Goal: Task Accomplishment & Management: Manage account settings

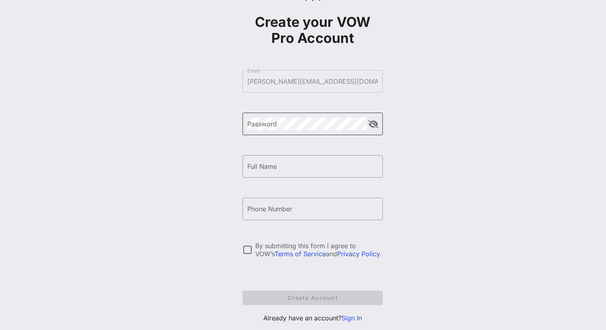
scroll to position [59, 0]
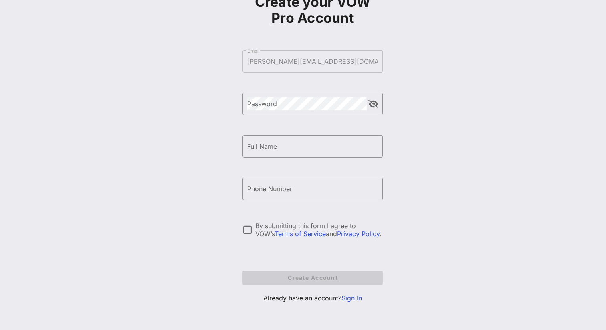
click at [349, 299] on link "Sign In" at bounding box center [351, 298] width 20 height 8
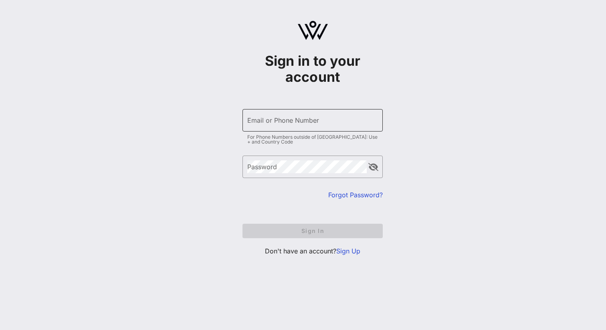
click at [298, 129] on div "Email or Phone Number" at bounding box center [312, 120] width 131 height 22
type input "[PERSON_NAME][EMAIL_ADDRESS][DOMAIN_NAME]"
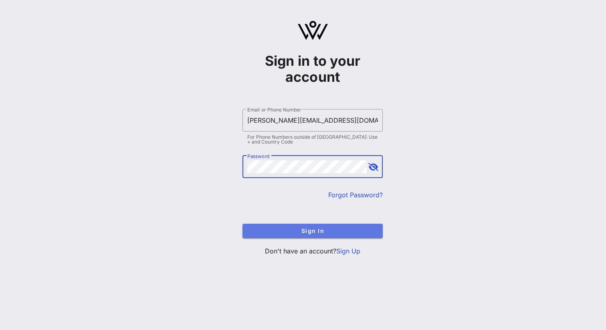
click at [327, 235] on button "Sign In" at bounding box center [312, 230] width 140 height 14
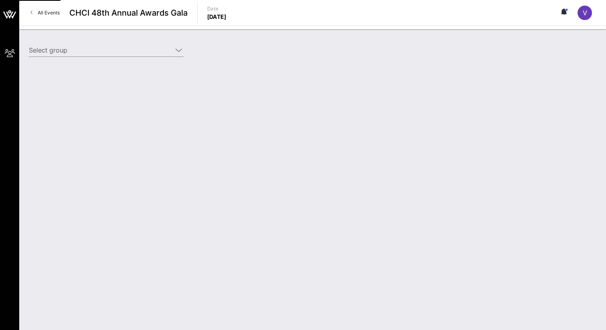
type input "Solidarity Strategies (Solidarity Strategies) [[PERSON_NAME], [PERSON_NAME][EMA…"
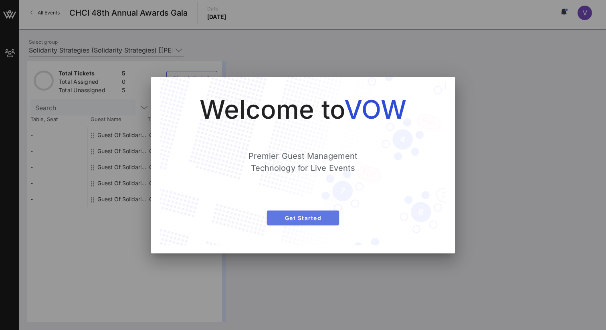
click at [294, 220] on span "Get Started" at bounding box center [302, 217] width 59 height 7
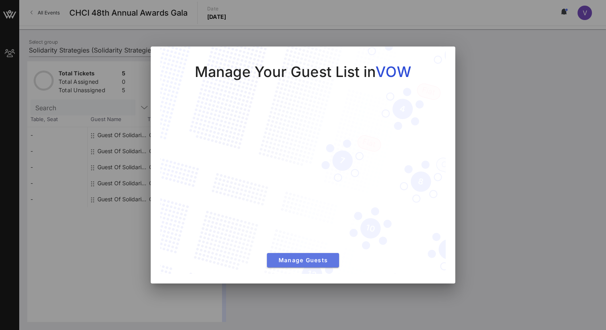
click at [298, 261] on span "Manage Guests" at bounding box center [302, 259] width 59 height 7
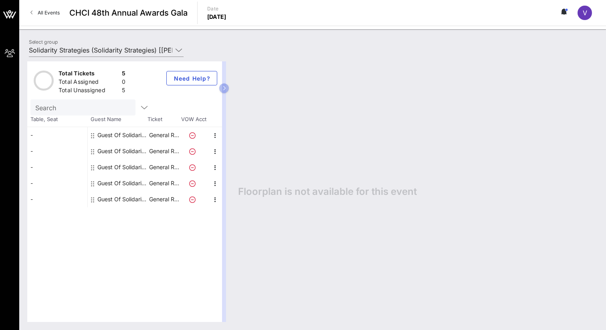
click at [115, 133] on div "Guest Of Solidarity Strategies" at bounding box center [122, 135] width 50 height 16
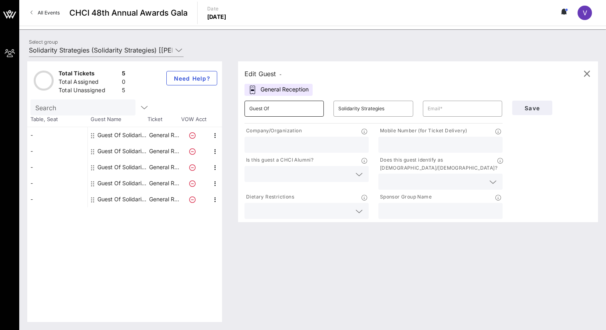
click at [268, 111] on input "Guest Of" at bounding box center [284, 108] width 70 height 13
click at [455, 110] on input "text" at bounding box center [462, 108] width 70 height 13
paste input "[PERSON_NAME][EMAIL_ADDRESS][DOMAIN_NAME]"
type input "[PERSON_NAME][EMAIL_ADDRESS][DOMAIN_NAME]"
click at [333, 146] on input "text" at bounding box center [306, 144] width 115 height 10
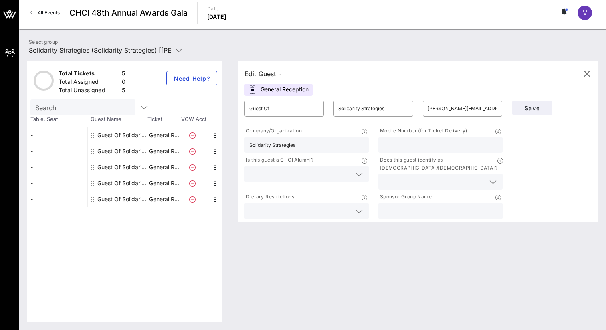
type input "Solidarity Strategies"
click at [348, 170] on input "text" at bounding box center [300, 174] width 102 height 10
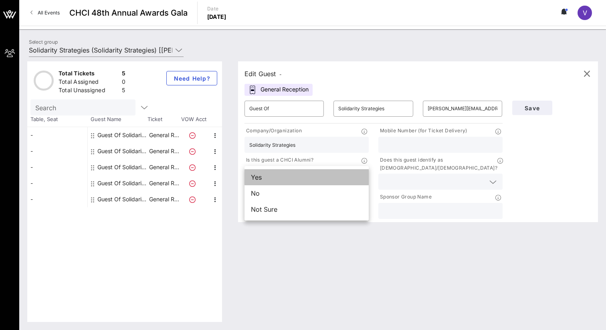
click at [321, 177] on div "Yes" at bounding box center [306, 177] width 124 height 16
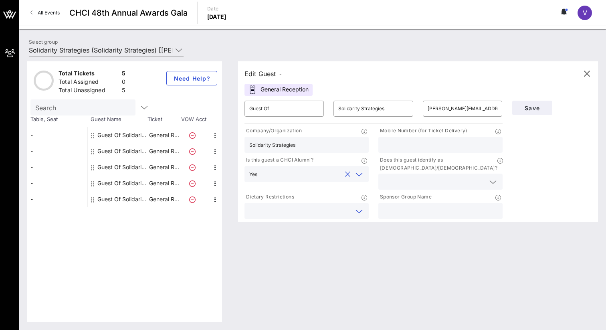
click at [305, 205] on input "text" at bounding box center [300, 210] width 102 height 10
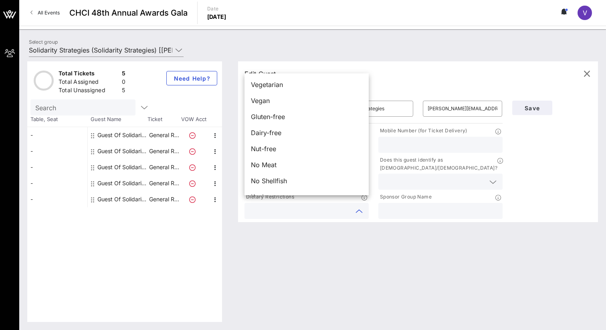
click at [319, 264] on div "Edit Guest - General Reception ​ Guest Of ​ Solidarity Strategies ​ [PERSON_NAM…" at bounding box center [414, 191] width 368 height 260
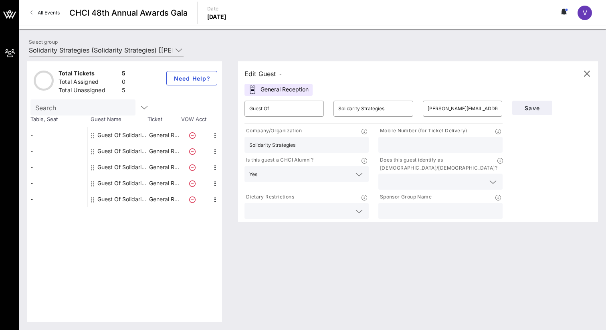
click at [420, 179] on div at bounding box center [440, 181] width 115 height 16
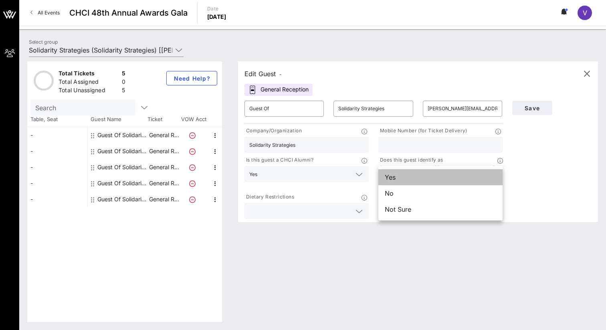
click at [419, 179] on div "Yes" at bounding box center [440, 177] width 124 height 16
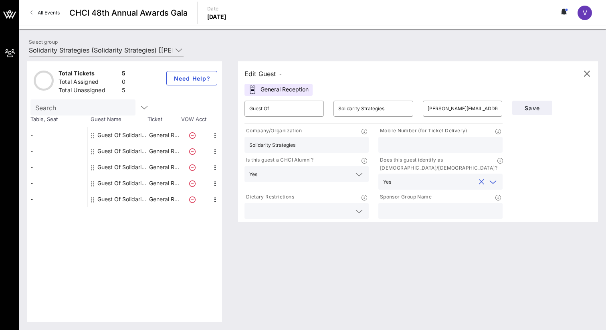
click at [414, 139] on input "text" at bounding box center [440, 144] width 115 height 10
type input "5592593610"
click at [546, 173] on div "Save" at bounding box center [551, 158] width 89 height 125
click at [535, 111] on span "Save" at bounding box center [531, 108] width 27 height 7
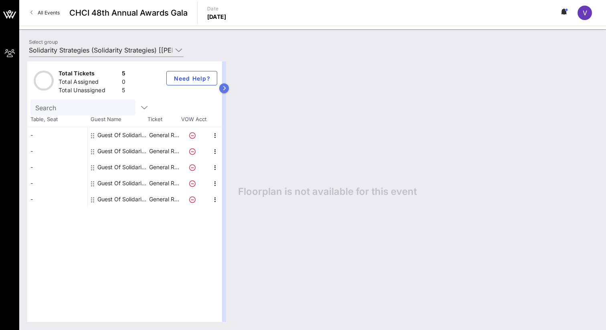
click at [223, 88] on icon "button" at bounding box center [224, 88] width 4 height 5
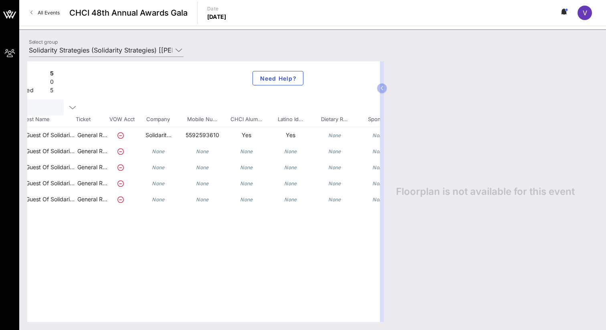
scroll to position [0, 106]
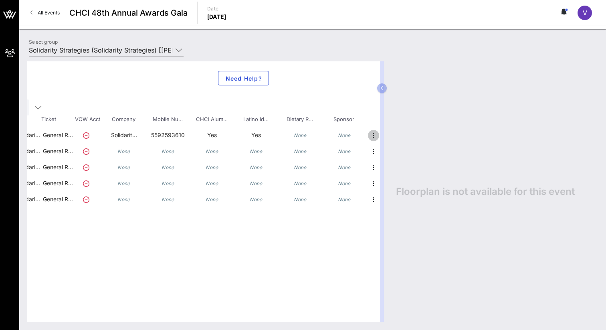
click at [372, 135] on icon "button" at bounding box center [373, 136] width 10 height 10
click at [387, 138] on div "Edit" at bounding box center [393, 138] width 16 height 6
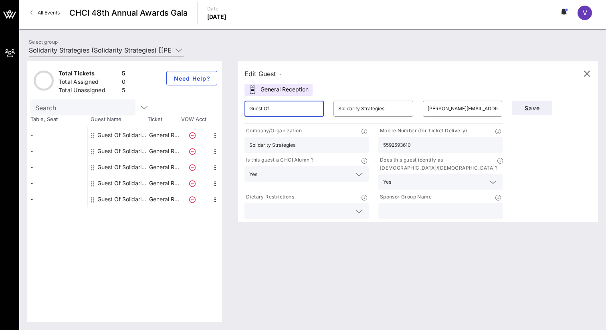
click at [296, 105] on input "Guest Of" at bounding box center [284, 108] width 70 height 13
drag, startPoint x: 280, startPoint y: 106, endPoint x: 203, endPoint y: 106, distance: 76.9
click at [203, 106] on div "Total Tickets 5 Total Assigned 0 Total Unassigned 5 Need Help? Search Table, Se…" at bounding box center [312, 191] width 570 height 260
type input "[PERSON_NAME]"
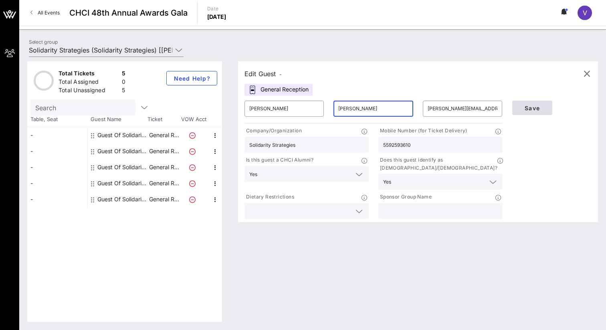
type input "[PERSON_NAME]"
click at [532, 110] on span "Save" at bounding box center [531, 108] width 27 height 7
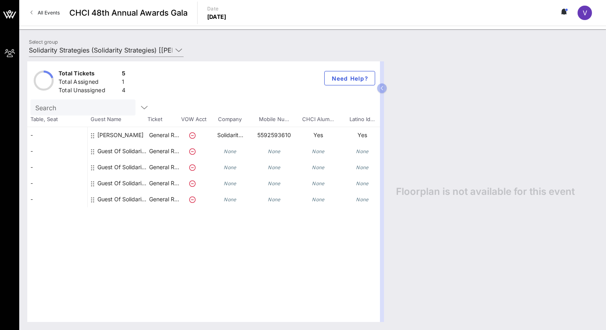
click at [128, 151] on div "Guest Of Solidarity Strategies" at bounding box center [122, 151] width 50 height 16
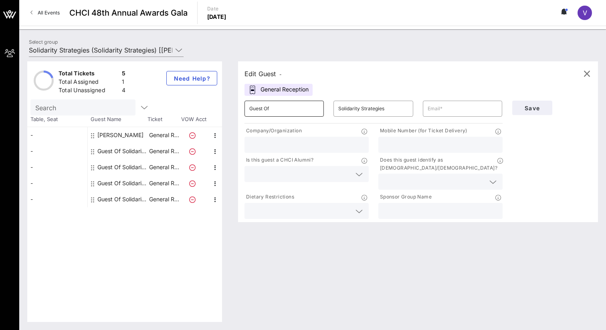
click at [288, 111] on input "Guest Of" at bounding box center [284, 108] width 70 height 13
drag, startPoint x: 288, startPoint y: 111, endPoint x: 205, endPoint y: 103, distance: 82.9
click at [205, 103] on div "Total Tickets 5 Total Assigned 1 Total Unassigned 4 Need Help? Search Table, Se…" at bounding box center [312, 191] width 570 height 260
type input "[PERSON_NAME]"
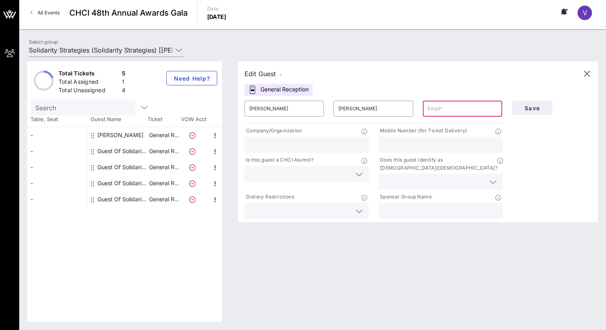
paste input "[PERSON_NAME][EMAIL_ADDRESS][DOMAIN_NAME]"
type input "[PERSON_NAME][EMAIL_ADDRESS][DOMAIN_NAME]"
click at [302, 145] on input "text" at bounding box center [306, 144] width 115 height 10
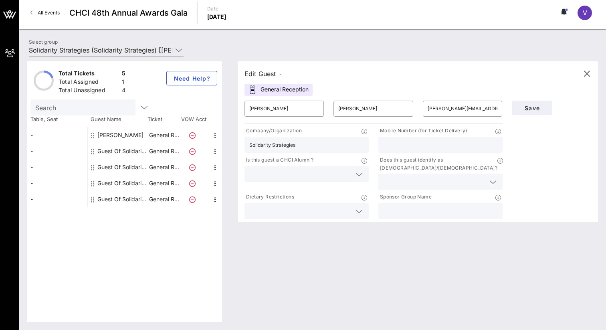
type input "Solidarity Strategies"
type input "2098551898"
click at [284, 172] on input "text" at bounding box center [300, 174] width 102 height 10
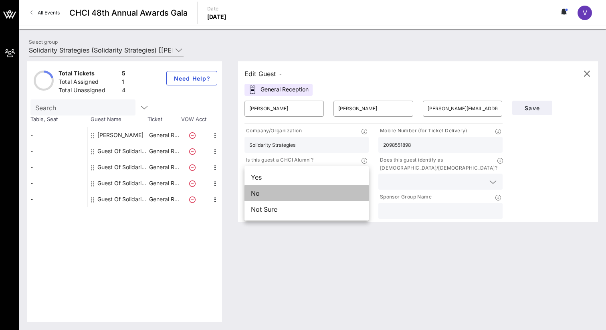
click at [281, 192] on div "No" at bounding box center [306, 193] width 124 height 16
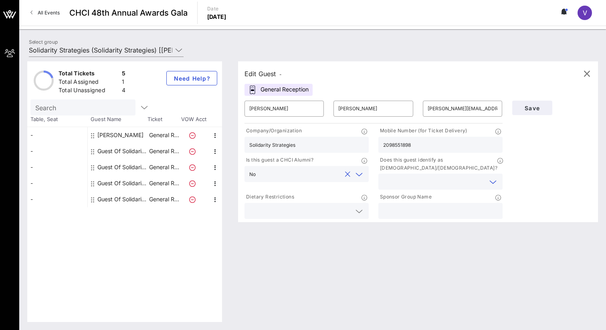
click at [415, 178] on input "text" at bounding box center [434, 181] width 102 height 10
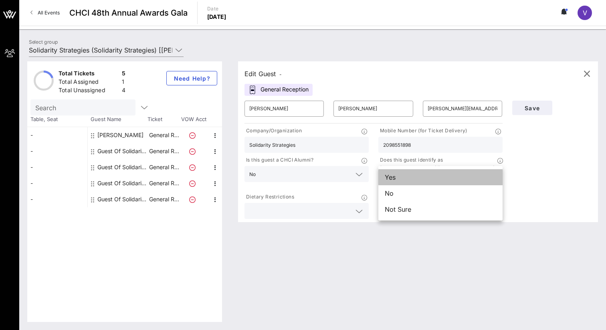
click at [406, 180] on div "Yes" at bounding box center [440, 177] width 124 height 16
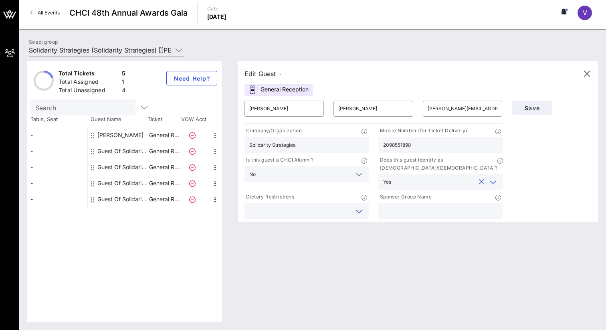
click at [327, 205] on input "text" at bounding box center [300, 210] width 102 height 10
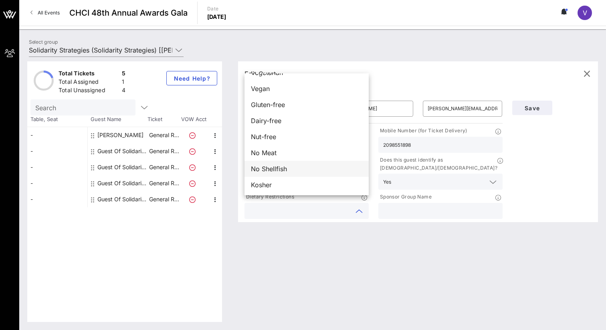
scroll to position [13, 0]
click at [314, 237] on div "Edit Guest - General Reception ​ [PERSON_NAME] ​ [PERSON_NAME] ​ [PERSON_NAME][…" at bounding box center [414, 191] width 368 height 260
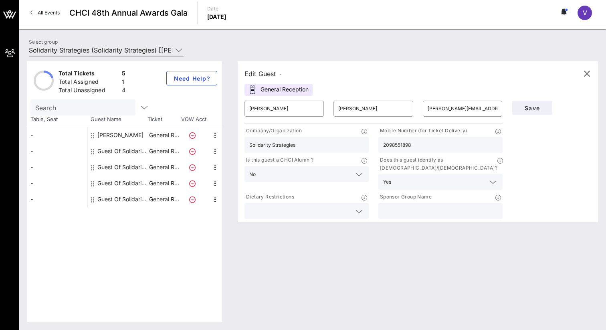
click at [422, 205] on input "text" at bounding box center [440, 210] width 115 height 10
click at [551, 168] on div "Save" at bounding box center [551, 158] width 89 height 125
click at [477, 206] on input "text" at bounding box center [440, 210] width 115 height 10
type input "Solidarity Strategies"
click at [543, 105] on span "Save" at bounding box center [531, 108] width 27 height 7
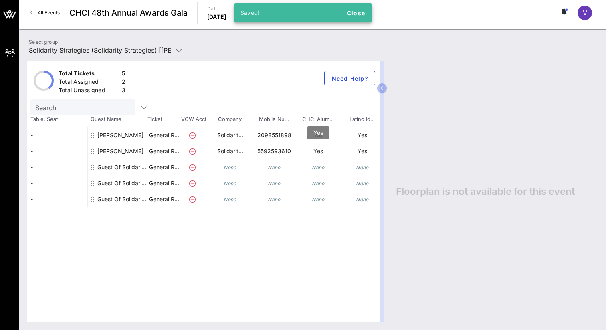
click at [332, 149] on p "Yes" at bounding box center [318, 151] width 44 height 16
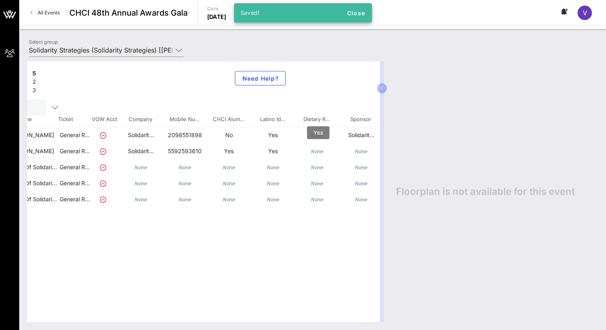
scroll to position [0, 106]
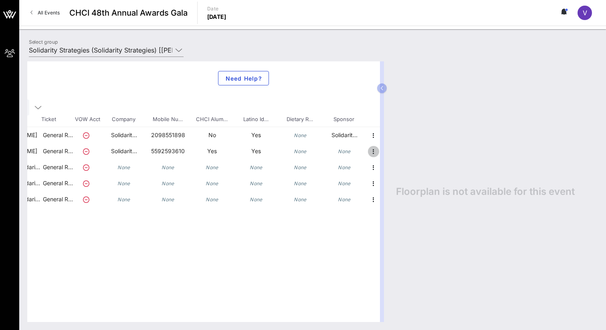
click at [372, 151] on icon "button" at bounding box center [373, 152] width 10 height 10
click at [388, 155] on div "Edit" at bounding box center [393, 154] width 16 height 6
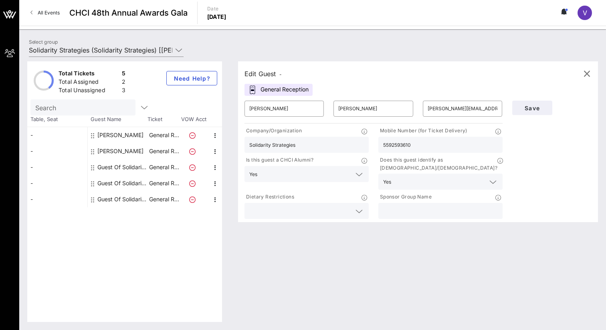
click at [407, 205] on input "text" at bounding box center [440, 210] width 115 height 10
type input "Solidarity Strategies"
click at [529, 107] on span "Save" at bounding box center [531, 108] width 27 height 7
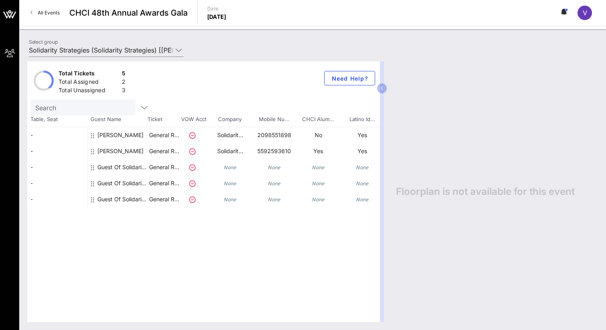
click at [222, 165] on div "None" at bounding box center [230, 167] width 44 height 16
click at [138, 165] on div "Guest Of Solidarity Strategies" at bounding box center [122, 167] width 50 height 16
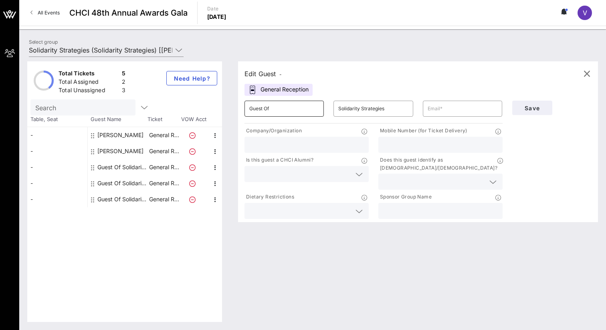
click at [292, 111] on input "Guest Of" at bounding box center [284, 108] width 70 height 13
drag, startPoint x: 292, startPoint y: 111, endPoint x: 215, endPoint y: 111, distance: 76.5
click at [217, 111] on div "Total Tickets 5 Total Assigned 2 Total Unassigned 3 Need Help? Search Table, Se…" at bounding box center [312, 191] width 570 height 260
type input "[PERSON_NAME]"
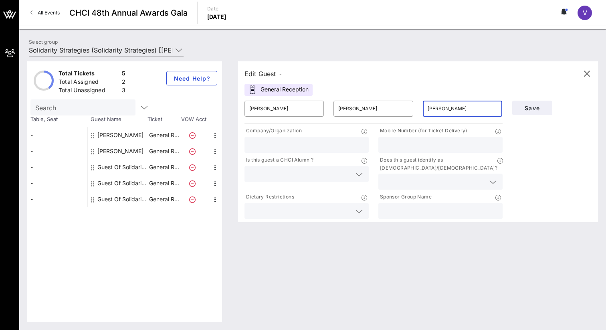
type input "[PERSON_NAME][EMAIL_ADDRESS][DOMAIN_NAME]"
type input "9734051467"
click at [302, 144] on input "text" at bounding box center [306, 144] width 115 height 10
type input "Solidarity Strategies"
click at [314, 175] on input "text" at bounding box center [300, 174] width 102 height 10
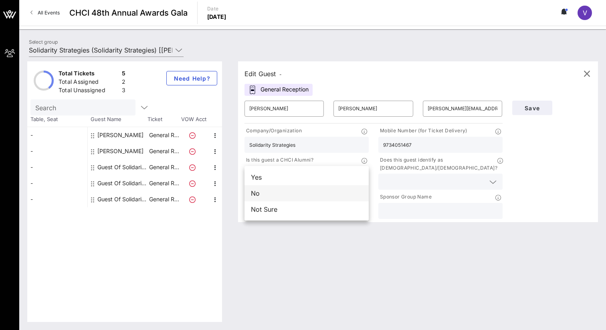
click at [310, 194] on div "No" at bounding box center [306, 193] width 124 height 16
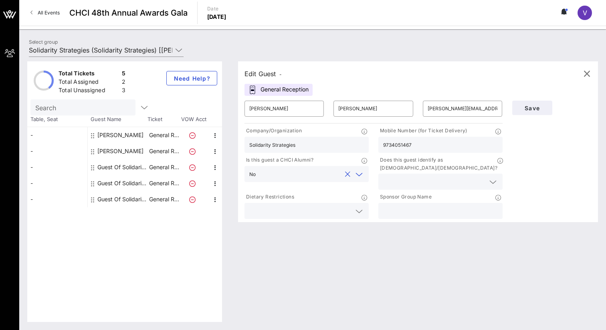
click at [386, 179] on div at bounding box center [440, 181] width 115 height 16
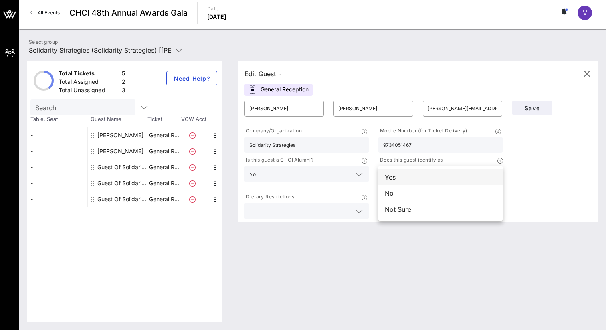
click at [389, 179] on div "Yes" at bounding box center [440, 177] width 124 height 16
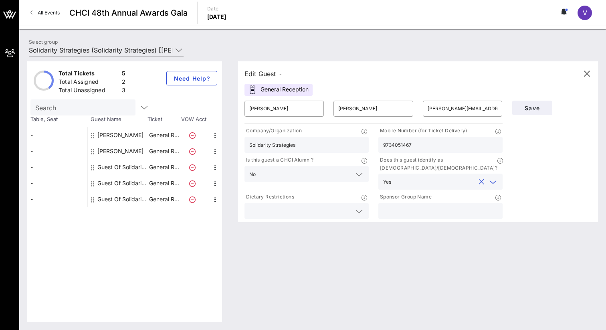
click at [312, 203] on div at bounding box center [306, 211] width 115 height 16
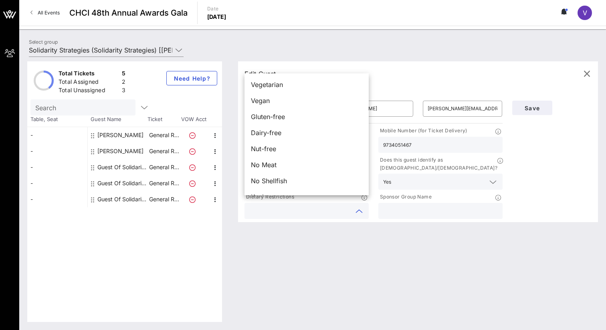
click at [401, 208] on input "text" at bounding box center [440, 210] width 115 height 10
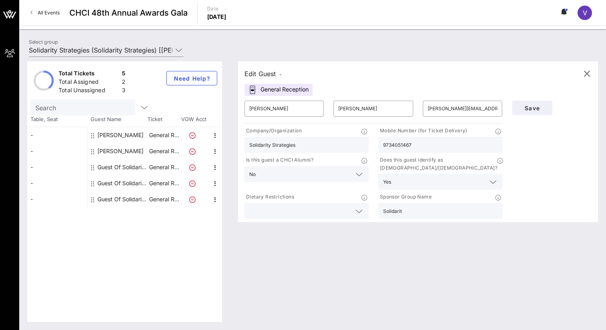
type input "Solidarity"
click at [541, 103] on button "Save" at bounding box center [532, 108] width 40 height 14
click at [538, 111] on span "Save" at bounding box center [531, 108] width 27 height 7
click at [479, 119] on div "​ [PERSON_NAME][EMAIL_ADDRESS][DOMAIN_NAME]" at bounding box center [462, 109] width 89 height 26
click at [478, 109] on input "[PERSON_NAME][EMAIL_ADDRESS][DOMAIN_NAME]" at bounding box center [462, 108] width 70 height 13
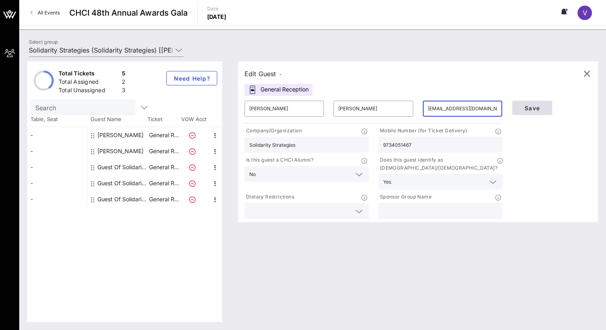
type input "[EMAIL_ADDRESS][DOMAIN_NAME]"
click at [536, 111] on button "Save" at bounding box center [532, 108] width 40 height 14
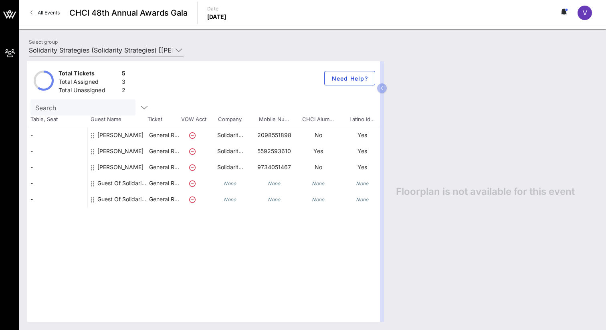
click at [127, 180] on div "Guest Of Solidarity Strategies" at bounding box center [122, 183] width 50 height 16
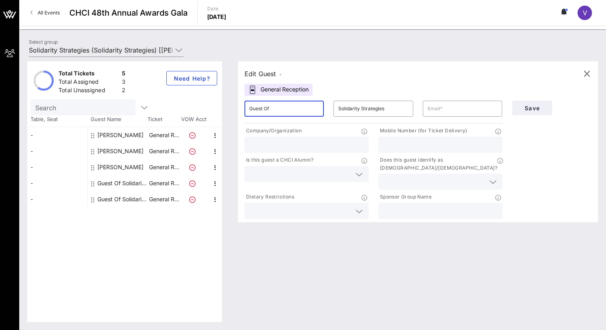
drag, startPoint x: 283, startPoint y: 107, endPoint x: 203, endPoint y: 107, distance: 79.7
click at [204, 107] on div "Total Tickets 5 Total Assigned 3 Total Unassigned 2 Need Help? Search Table, Se…" at bounding box center [312, 191] width 570 height 260
type input "[PERSON_NAME]"
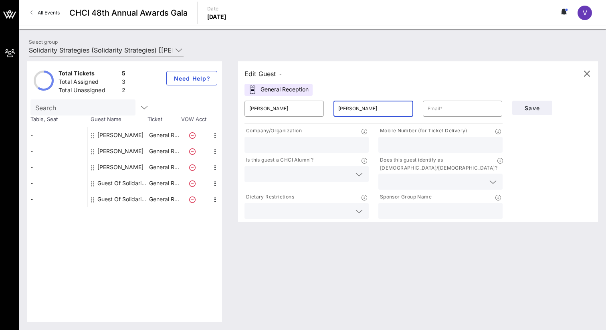
type input "[PERSON_NAME]"
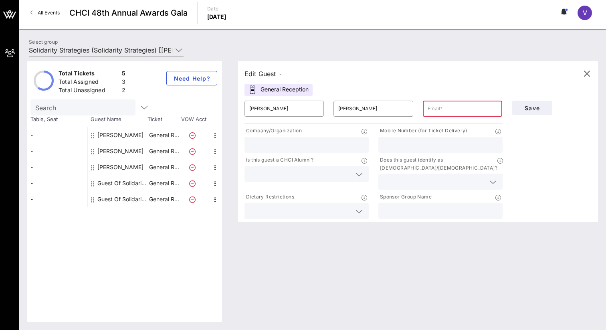
paste input "[PERSON_NAME][EMAIL_ADDRESS][DOMAIN_NAME]"
type input "[PERSON_NAME][EMAIL_ADDRESS][DOMAIN_NAME]"
click at [295, 133] on p "Company/Organization" at bounding box center [272, 131] width 57 height 8
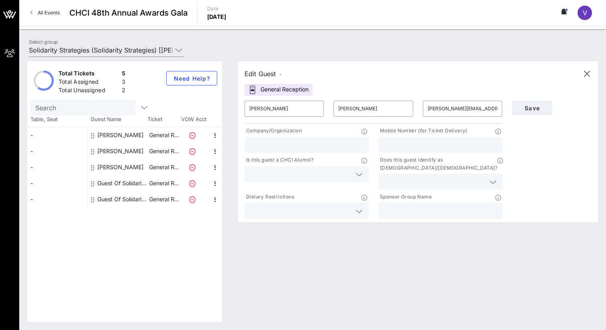
click at [292, 138] on div at bounding box center [306, 145] width 115 height 16
type input "Solidarity Strategies"
type input "7873666013"
click at [266, 171] on input "text" at bounding box center [300, 174] width 102 height 10
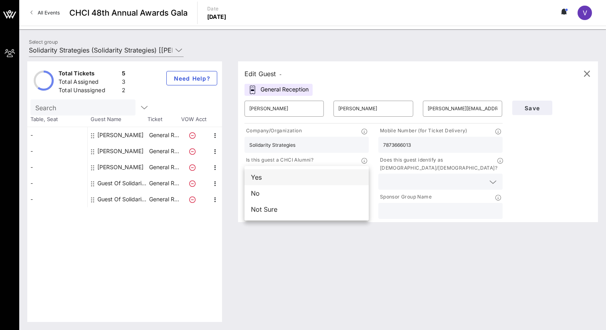
click at [270, 178] on div "Yes" at bounding box center [306, 177] width 124 height 16
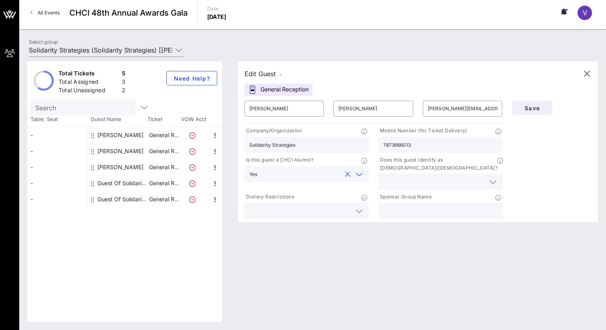
click at [394, 176] on input "text" at bounding box center [434, 181] width 102 height 10
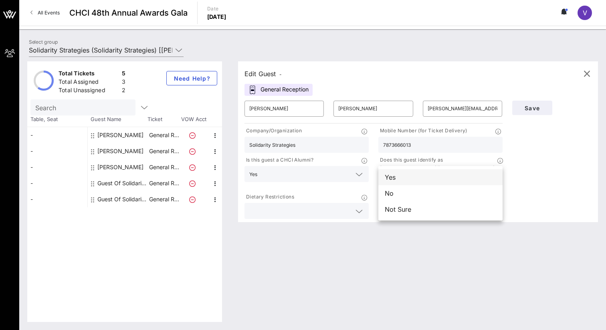
click at [392, 181] on div "Yes" at bounding box center [440, 177] width 124 height 16
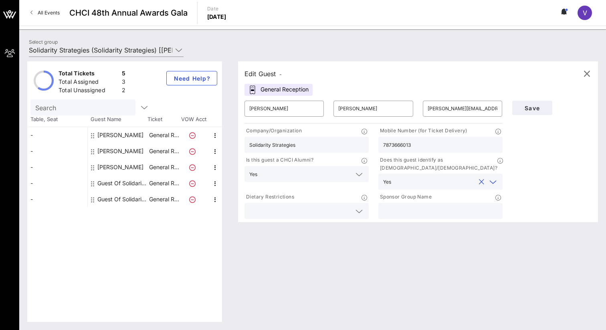
click at [394, 207] on input "text" at bounding box center [440, 210] width 115 height 10
click at [538, 105] on span "Save" at bounding box center [531, 108] width 27 height 7
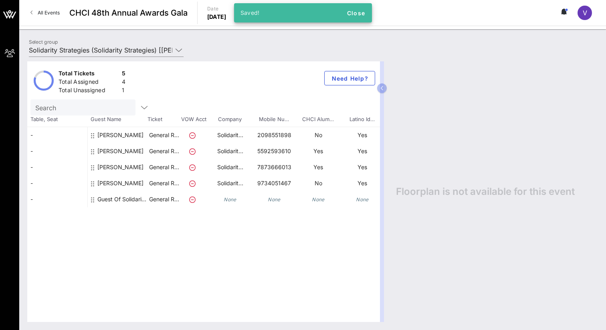
click at [111, 200] on div "Guest Of Solidarity Strategies" at bounding box center [122, 199] width 50 height 16
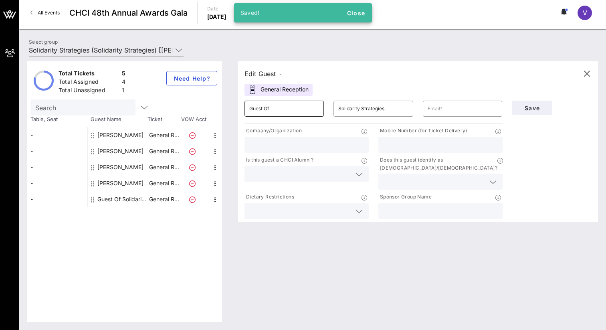
click at [290, 111] on input "Guest Of" at bounding box center [284, 108] width 70 height 13
drag, startPoint x: 290, startPoint y: 111, endPoint x: 220, endPoint y: 111, distance: 69.7
click at [220, 111] on div "Total Tickets 5 Total Assigned 4 Total Unassigned 1 Need Help? Search Table, Se…" at bounding box center [312, 191] width 570 height 260
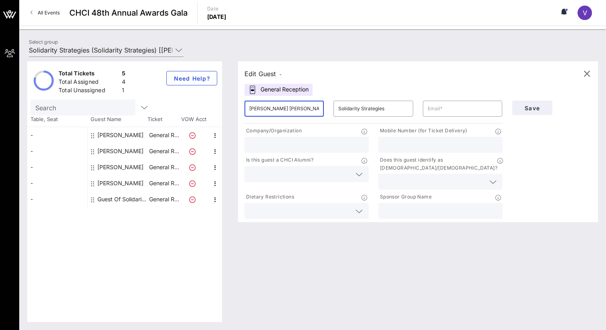
type input "[PERSON_NAME] [PERSON_NAME]"
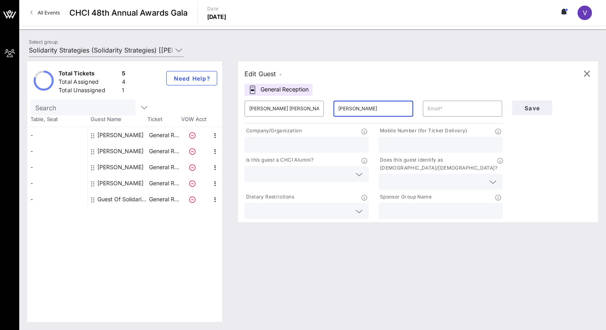
type input "[PERSON_NAME]"
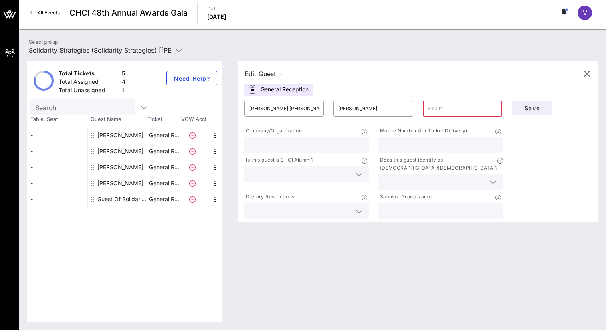
paste input "[PERSON_NAME][EMAIL_ADDRESS][DOMAIN_NAME]"
type input "[PERSON_NAME][EMAIL_ADDRESS][DOMAIN_NAME]"
click at [328, 144] on input "text" at bounding box center [306, 144] width 115 height 10
type input "Solidarity Strategies"
click at [282, 177] on input "text" at bounding box center [300, 174] width 102 height 10
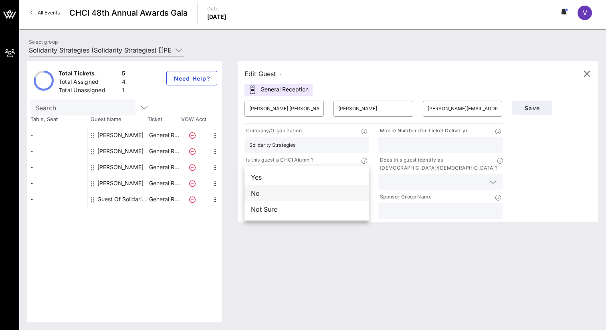
click at [271, 199] on div "No" at bounding box center [306, 193] width 124 height 16
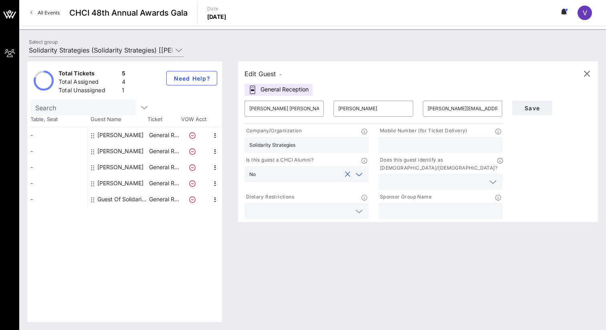
click at [402, 176] on input "text" at bounding box center [434, 181] width 102 height 10
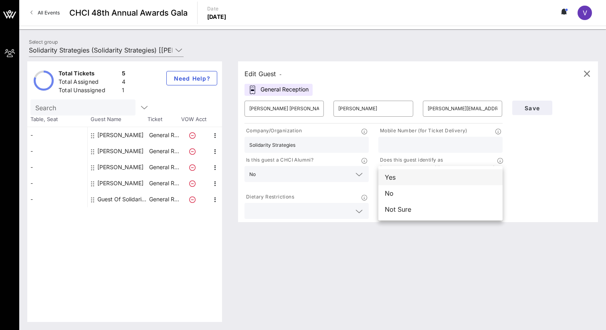
click at [392, 177] on div "Yes" at bounding box center [440, 177] width 124 height 16
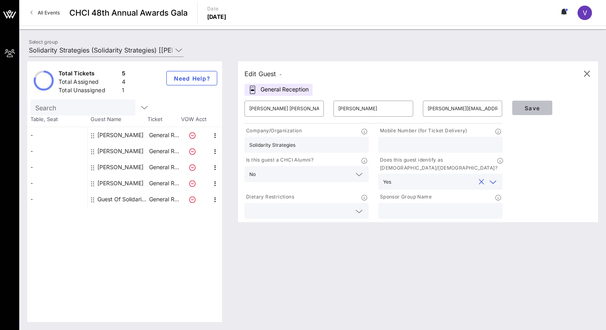
click at [545, 107] on span "Save" at bounding box center [531, 108] width 27 height 7
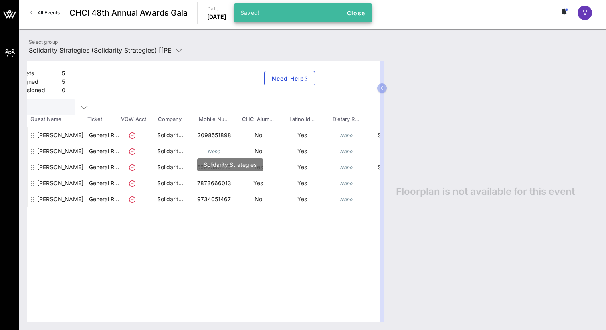
scroll to position [0, 106]
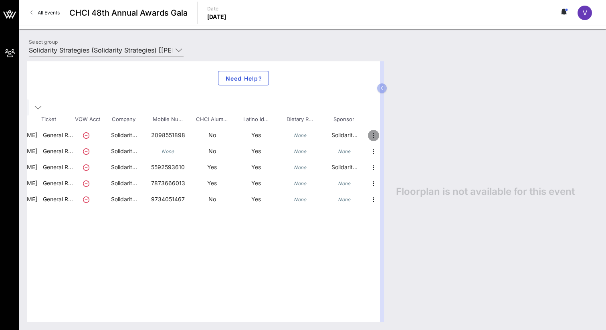
click at [375, 135] on icon "button" at bounding box center [373, 136] width 10 height 10
click at [387, 138] on div "Edit" at bounding box center [393, 138] width 16 height 6
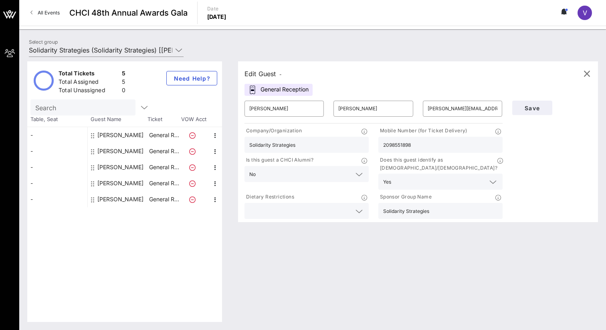
drag, startPoint x: 443, startPoint y: 210, endPoint x: 354, endPoint y: 208, distance: 89.7
click at [354, 209] on div "Company/Organization Solidarity Strategies Mobile Number (for Ticket Delivery) …" at bounding box center [374, 172] width 268 height 95
drag, startPoint x: 447, startPoint y: 200, endPoint x: 334, endPoint y: 200, distance: 112.9
click at [336, 200] on div "Company/Organization Solidarity Strategies Mobile Number (for Ticket Delivery) …" at bounding box center [374, 172] width 268 height 95
click at [527, 113] on button "Save" at bounding box center [532, 108] width 40 height 14
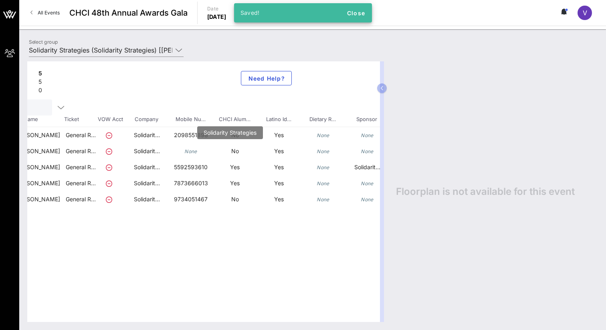
scroll to position [0, 106]
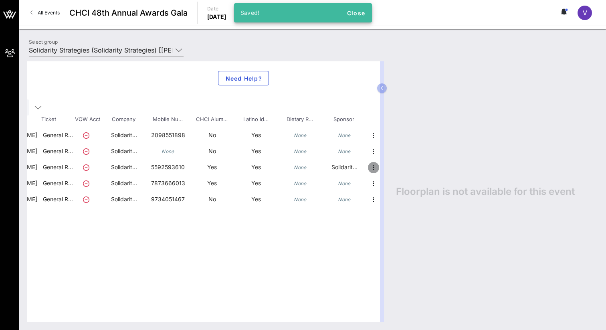
click at [368, 164] on icon "button" at bounding box center [373, 168] width 10 height 10
click at [390, 172] on div "Edit" at bounding box center [393, 170] width 16 height 6
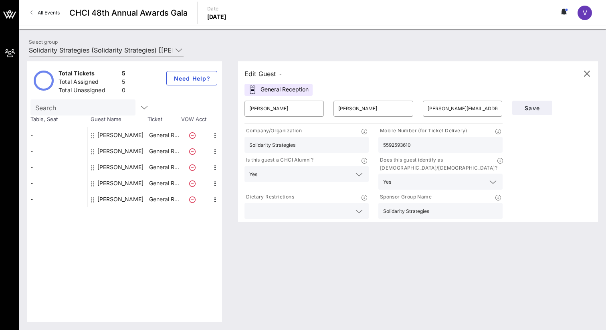
scroll to position [0, 0]
drag, startPoint x: 452, startPoint y: 201, endPoint x: 365, endPoint y: 200, distance: 86.9
click at [365, 200] on div "Company/Organization Solidarity Strategies Mobile Number (for Ticket Delivery) …" at bounding box center [374, 172] width 268 height 95
click at [521, 109] on span "Save" at bounding box center [531, 108] width 27 height 7
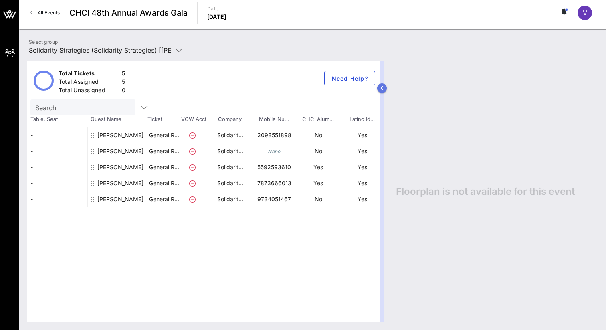
click at [382, 85] on button "button" at bounding box center [382, 88] width 10 height 10
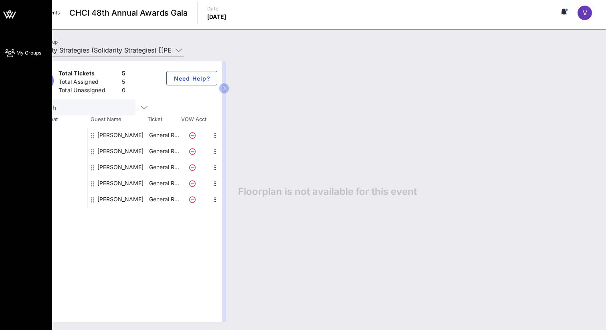
click at [17, 54] on span "My Groups" at bounding box center [28, 52] width 25 height 7
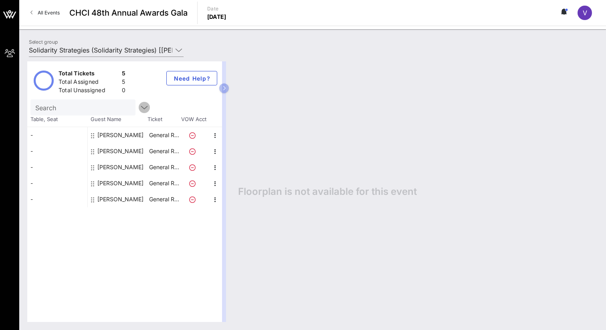
click at [139, 107] on icon "button" at bounding box center [144, 108] width 10 height 10
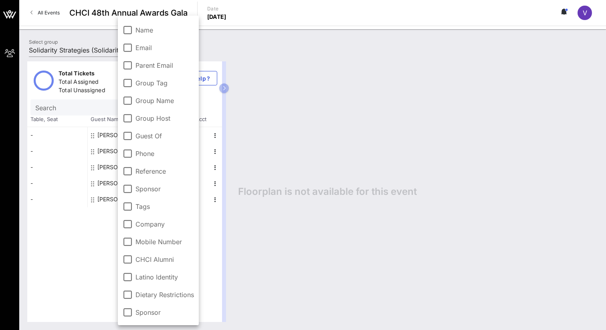
click at [109, 106] on div "Search" at bounding box center [82, 107] width 105 height 16
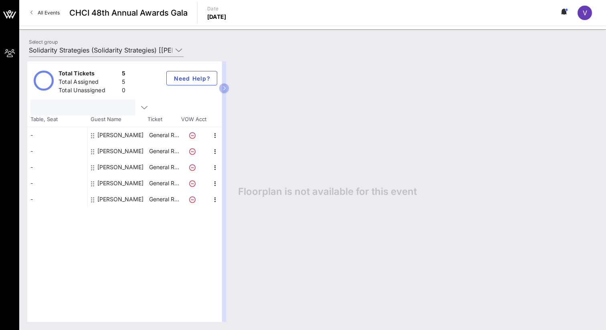
click at [146, 106] on div at bounding box center [124, 107] width 188 height 16
click at [566, 10] on circle at bounding box center [566, 9] width 2 height 2
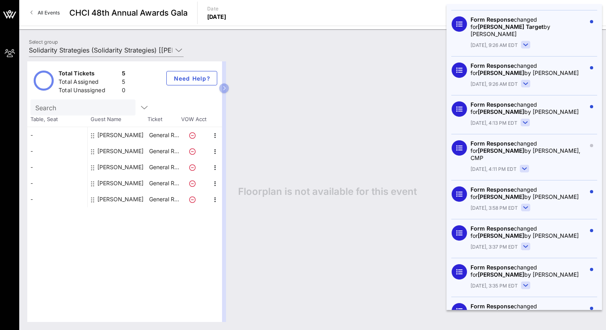
scroll to position [92, 0]
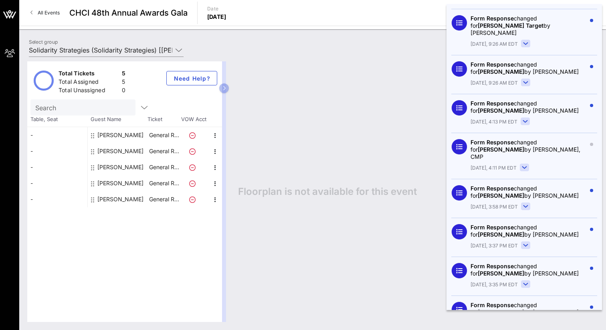
click at [115, 151] on div "[PERSON_NAME]" at bounding box center [120, 151] width 46 height 16
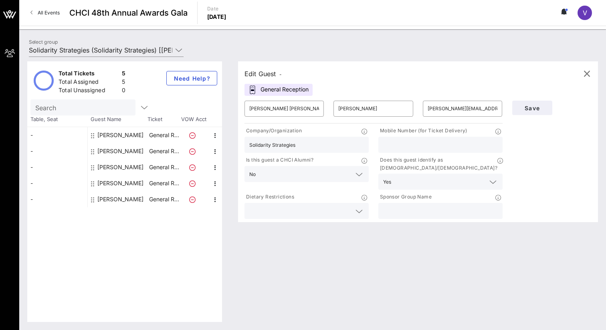
click at [390, 137] on div at bounding box center [440, 145] width 115 height 16
type input "6193059064"
click at [531, 102] on button "Save" at bounding box center [532, 108] width 40 height 14
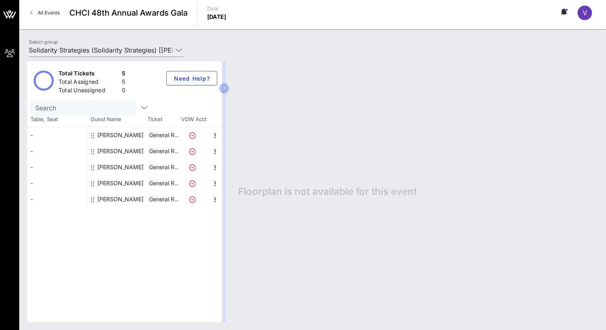
click at [594, 9] on div "V" at bounding box center [588, 13] width 22 height 14
click at [584, 10] on span "V" at bounding box center [584, 13] width 4 height 8
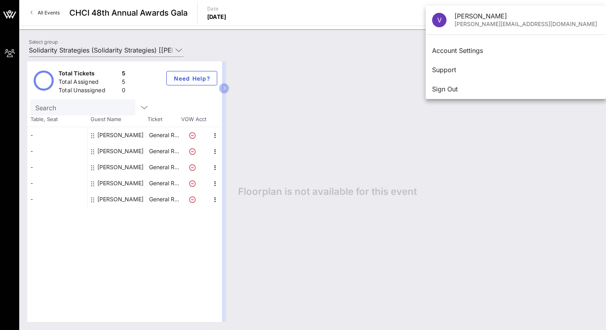
click at [244, 53] on div "Total Tickets 5 Total Assigned 5 Total Unassigned 0 Need Help? Search Table, Se…" at bounding box center [312, 191] width 586 height 276
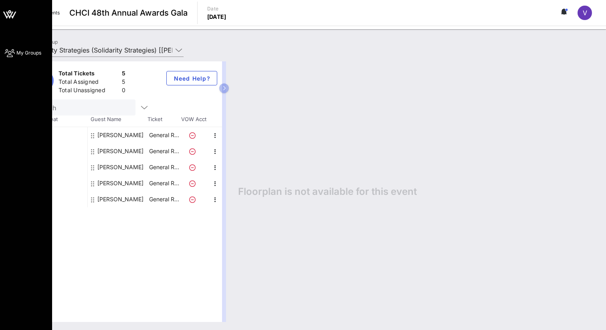
click at [6, 53] on icon at bounding box center [10, 52] width 10 height 1
click at [40, 51] on span "My Groups" at bounding box center [28, 52] width 25 height 7
